Goal: Task Accomplishment & Management: Contribute content

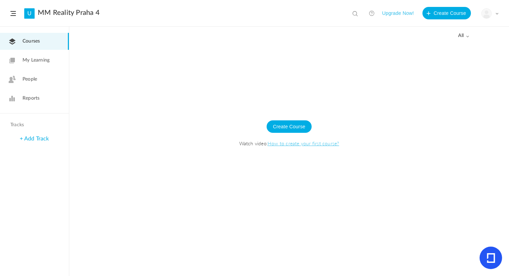
click at [39, 42] on span "Courses" at bounding box center [30, 41] width 17 height 7
click at [293, 127] on button "Create Course" at bounding box center [288, 126] width 45 height 12
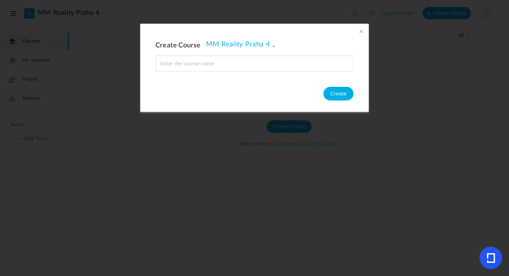
click at [221, 61] on input "name" at bounding box center [254, 63] width 197 height 15
type input "O"
type input "P"
type input "Aplikace pro práci v Realitách"
click at [332, 99] on button "Create" at bounding box center [338, 94] width 30 height 14
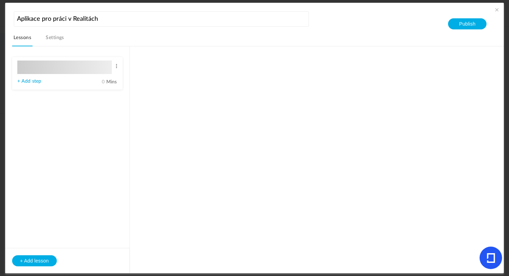
type input "Lesson 1"
type input "0"
type input "Step 1"
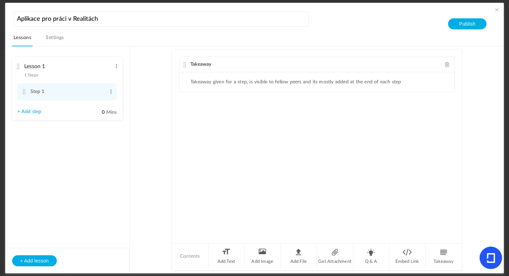
click at [26, 111] on link "+ Add step" at bounding box center [29, 112] width 24 height 6
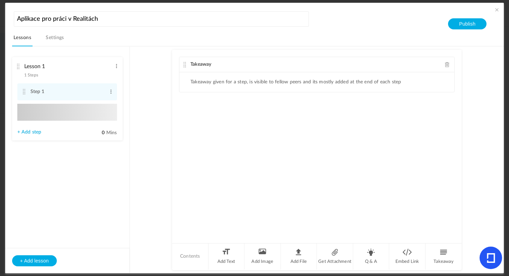
type input "Step 2"
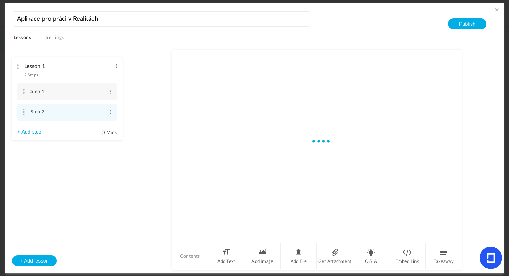
click at [24, 133] on link "+ Add step" at bounding box center [29, 132] width 24 height 6
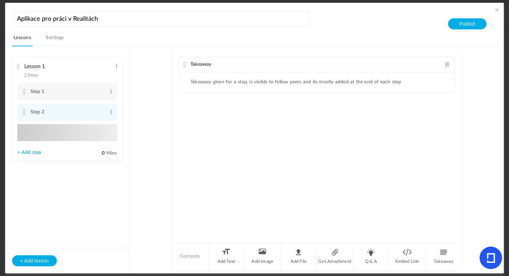
type input "Step 3"
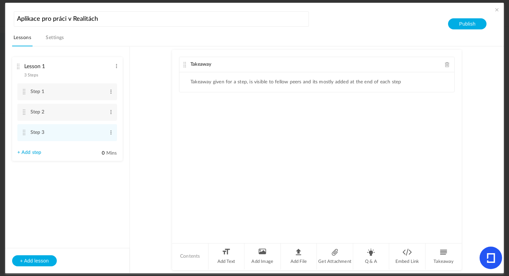
click at [218, 66] on div "Takeaway" at bounding box center [316, 64] width 275 height 15
click at [212, 80] on li "Takeaway given for a step, is visible to fellow peers and its mostly added at t…" at bounding box center [295, 82] width 211 height 6
click at [212, 85] on ul "Takeaway given for a step, is visible to fellow peers and its mostly added at t…" at bounding box center [316, 82] width 275 height 20
click at [221, 76] on ul "Takeaway given for a step, is visible to fellow peers and its mostly added at t…" at bounding box center [316, 82] width 275 height 20
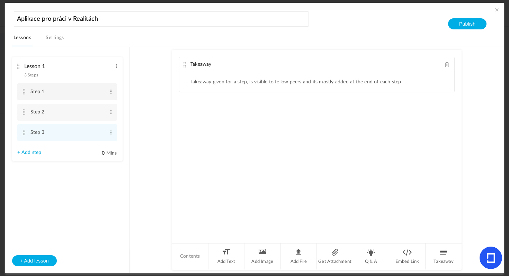
click at [112, 91] on span at bounding box center [110, 91] width 5 height 7
click at [104, 104] on link "Edit" at bounding box center [99, 103] width 27 height 8
click at [81, 95] on input "Step 1" at bounding box center [67, 91] width 74 height 13
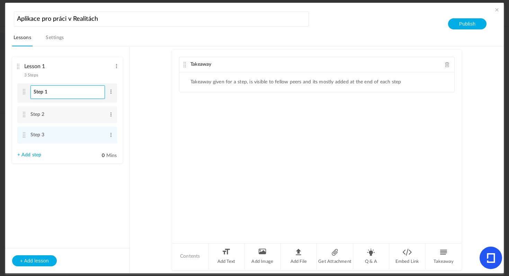
type input "J"
type input "Aplikace pro Prezentaci"
click at [26, 114] on cite at bounding box center [24, 112] width 5 height 6
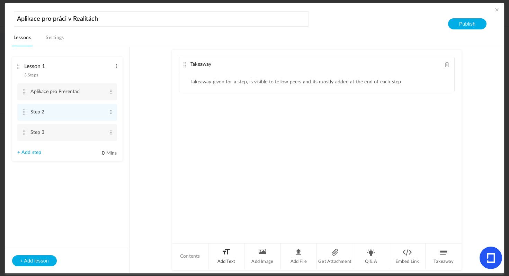
click at [222, 253] on li "Add Text" at bounding box center [226, 257] width 36 height 26
click at [213, 113] on div "Text" at bounding box center [316, 112] width 275 height 15
click at [208, 127] on p at bounding box center [316, 124] width 264 height 8
click at [210, 125] on p at bounding box center [316, 124] width 264 height 8
click at [232, 127] on p at bounding box center [316, 124] width 264 height 8
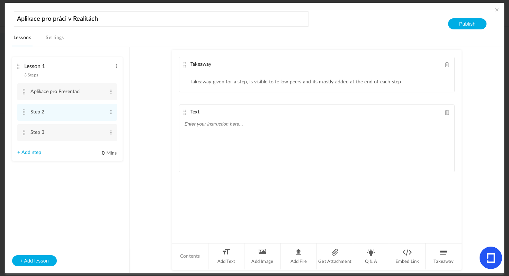
click at [239, 122] on p at bounding box center [316, 124] width 264 height 8
click at [236, 123] on p at bounding box center [316, 124] width 264 height 8
click at [200, 125] on p at bounding box center [316, 124] width 264 height 8
click at [447, 252] on li "Takeaway" at bounding box center [443, 257] width 36 height 26
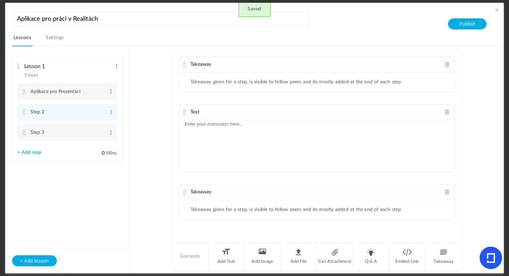
click at [450, 193] on div "Takeaway" at bounding box center [316, 192] width 275 height 15
click at [445, 193] on span at bounding box center [447, 192] width 5 height 5
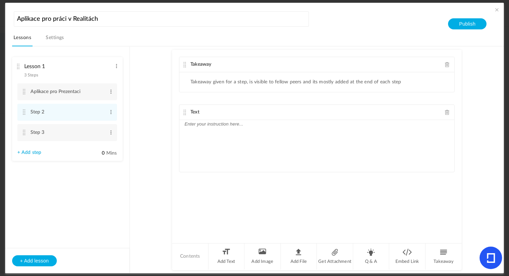
click at [214, 118] on div "Text" at bounding box center [316, 112] width 275 height 15
click at [213, 126] on p at bounding box center [316, 124] width 264 height 8
click at [195, 262] on li "Contents" at bounding box center [190, 257] width 36 height 26
click at [238, 135] on div at bounding box center [316, 146] width 275 height 52
click at [211, 124] on p at bounding box center [316, 124] width 264 height 8
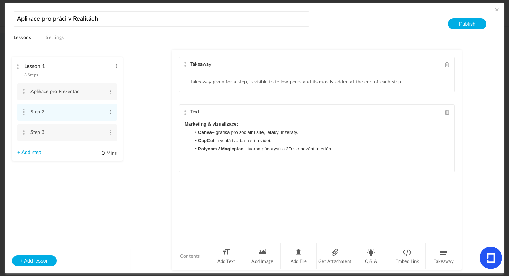
click at [340, 149] on li "Polycam / Magicplan – tvorba půdorysů a 3D skenování interiéru." at bounding box center [320, 149] width 258 height 8
click at [201, 63] on span "Takeaway" at bounding box center [200, 64] width 21 height 5
click at [191, 255] on li "Contents" at bounding box center [190, 257] width 36 height 26
click at [469, 26] on button "Publish" at bounding box center [467, 23] width 38 height 11
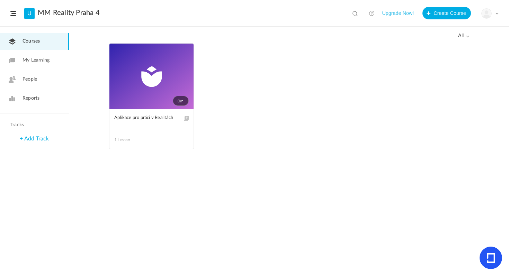
click at [171, 76] on link "0m" at bounding box center [151, 77] width 84 height 66
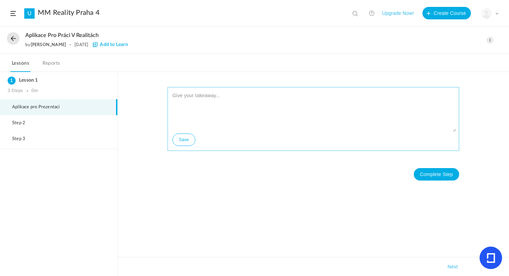
click at [180, 99] on textarea at bounding box center [313, 111] width 285 height 42
type textarea "l"
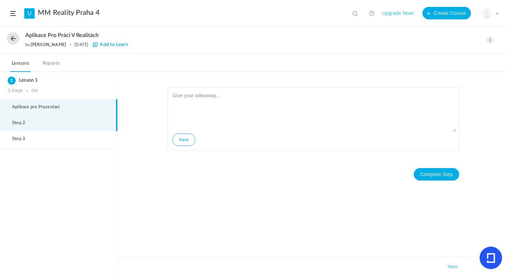
click at [69, 123] on li "Step 2" at bounding box center [58, 123] width 117 height 16
